Goal: Book appointment/travel/reservation

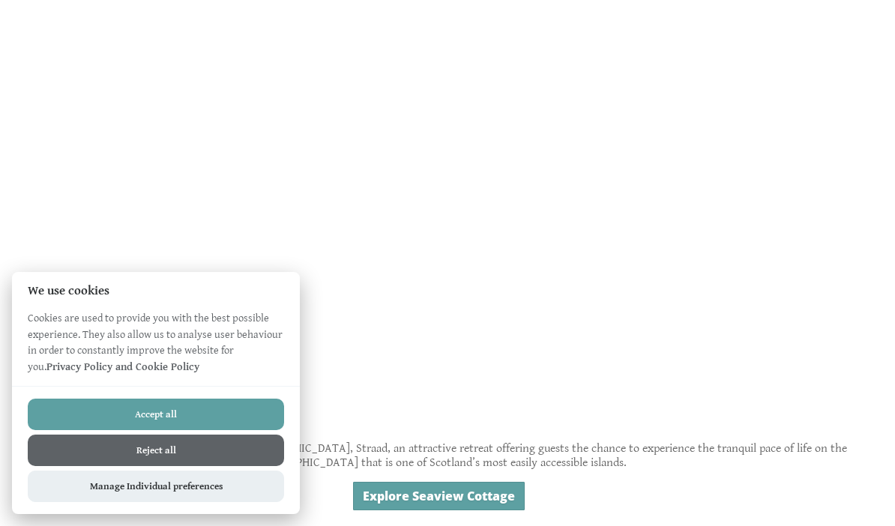
scroll to position [556, 0]
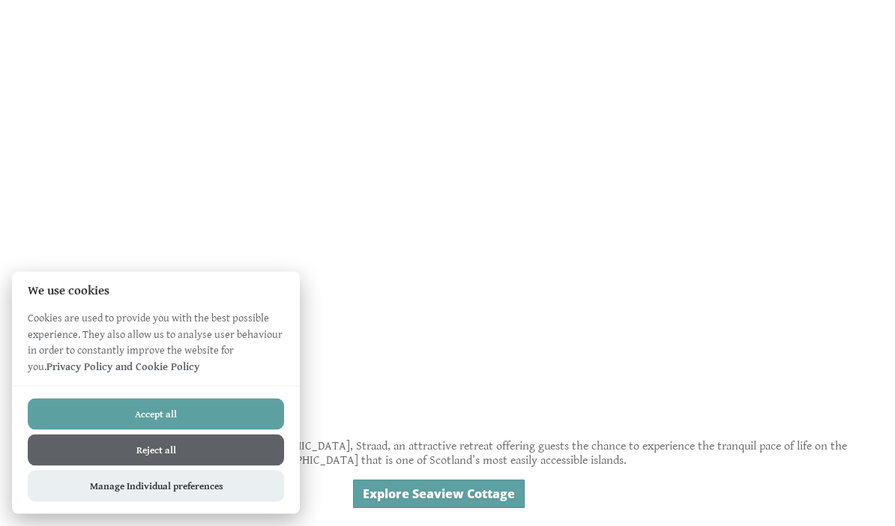
click at [210, 430] on button "Accept all" at bounding box center [156, 414] width 256 height 31
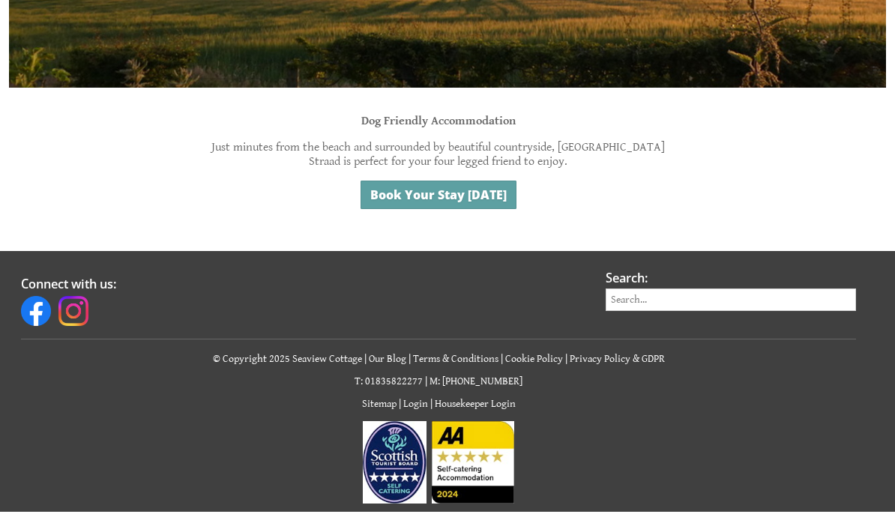
scroll to position [1327, 0]
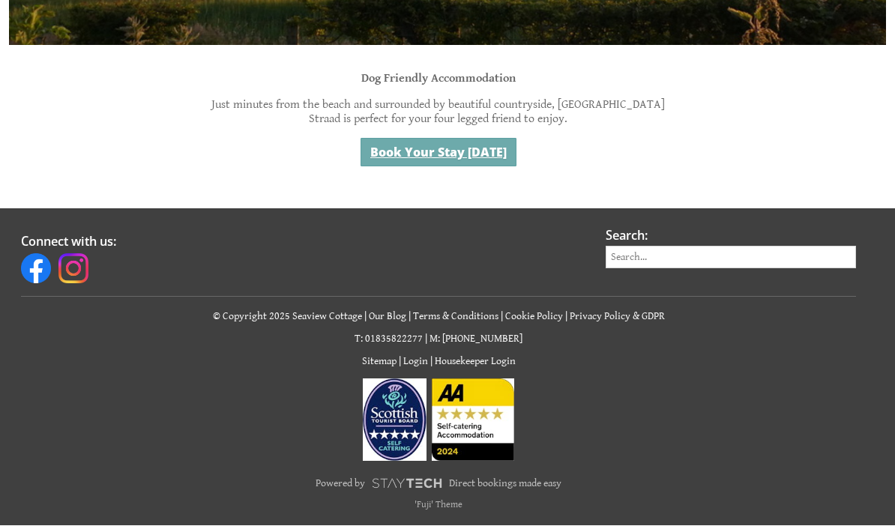
click at [438, 140] on link "Book Your Stay [DATE]" at bounding box center [438, 153] width 156 height 28
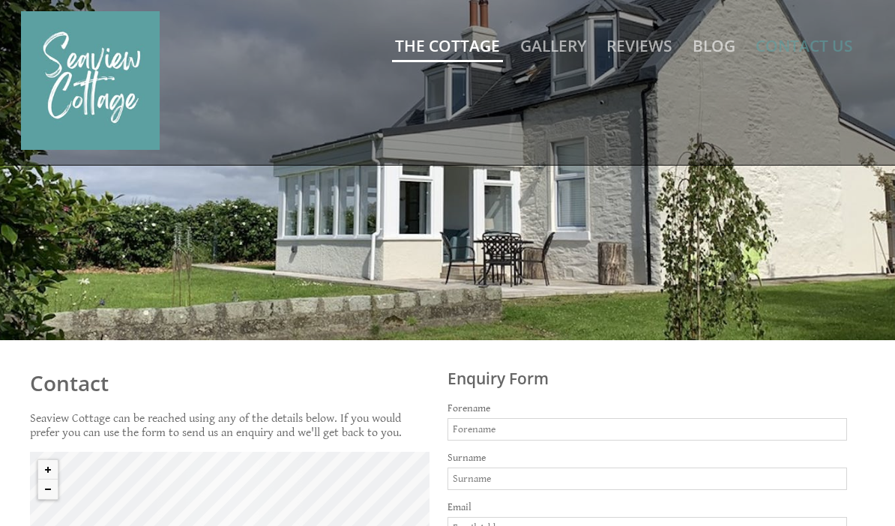
click at [465, 36] on link "The Cottage" at bounding box center [447, 45] width 105 height 21
